Goal: Information Seeking & Learning: Learn about a topic

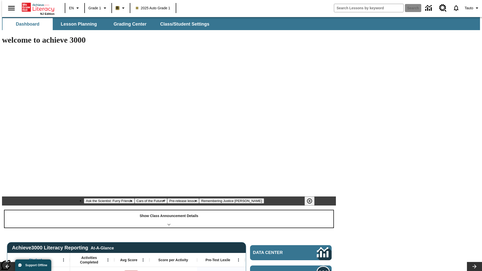
click at [169, 211] on div "Show Class Announcement Details" at bounding box center [169, 219] width 329 height 17
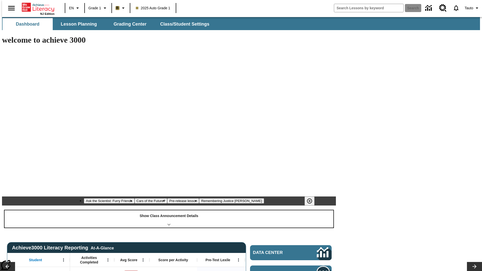
click at [169, 211] on div "Show Class Announcement Details" at bounding box center [169, 219] width 329 height 17
